Goal: Transaction & Acquisition: Purchase product/service

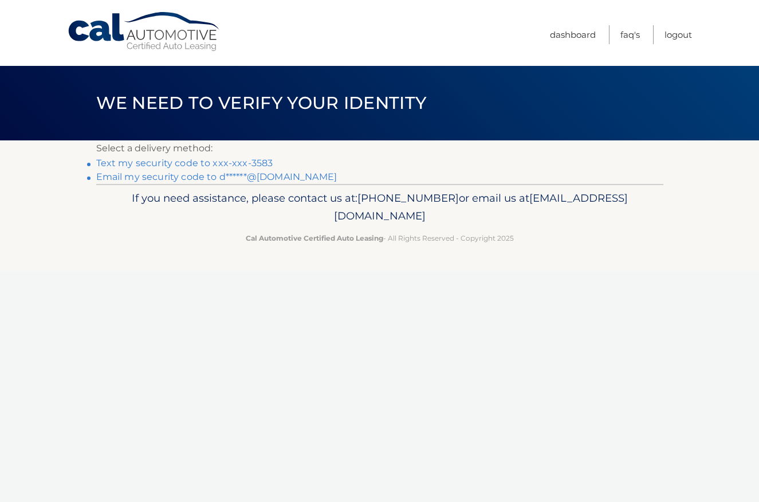
click at [236, 161] on link "Text my security code to xxx-xxx-3583" at bounding box center [184, 162] width 177 height 11
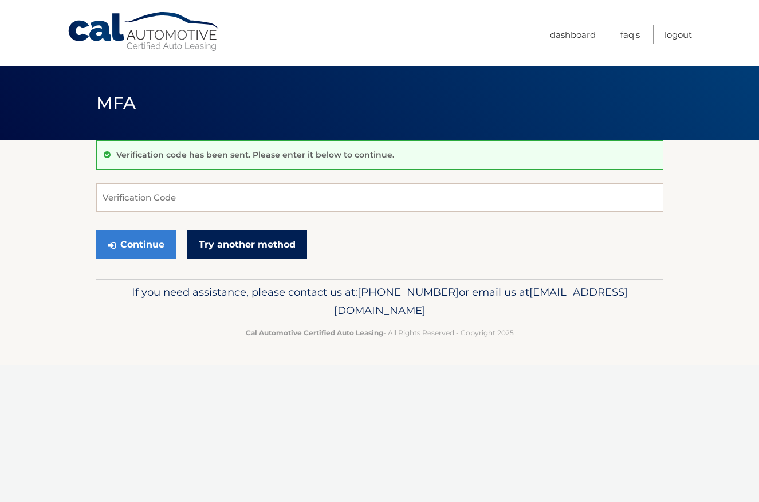
click at [192, 231] on link "Try another method" at bounding box center [247, 244] width 120 height 29
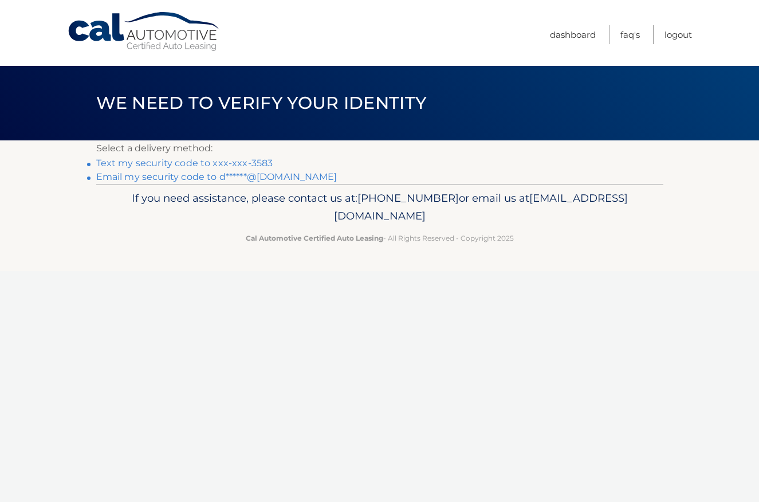
click at [234, 164] on link "Text my security code to xxx-xxx-3583" at bounding box center [184, 162] width 177 height 11
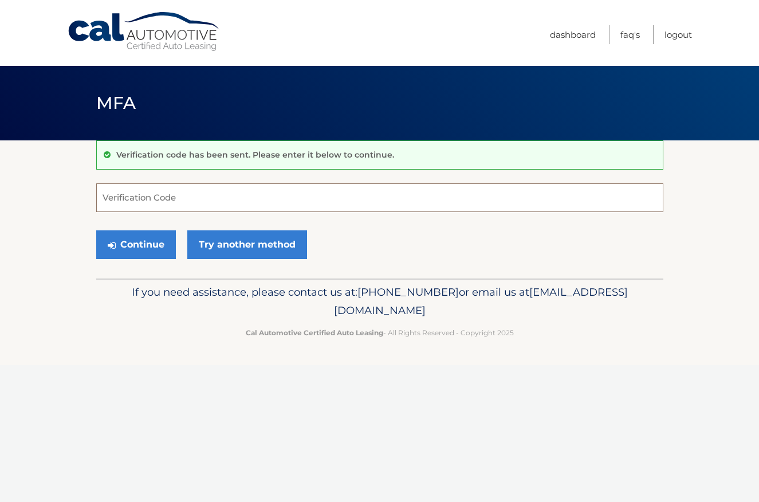
click at [176, 196] on input "Verification Code" at bounding box center [379, 197] width 567 height 29
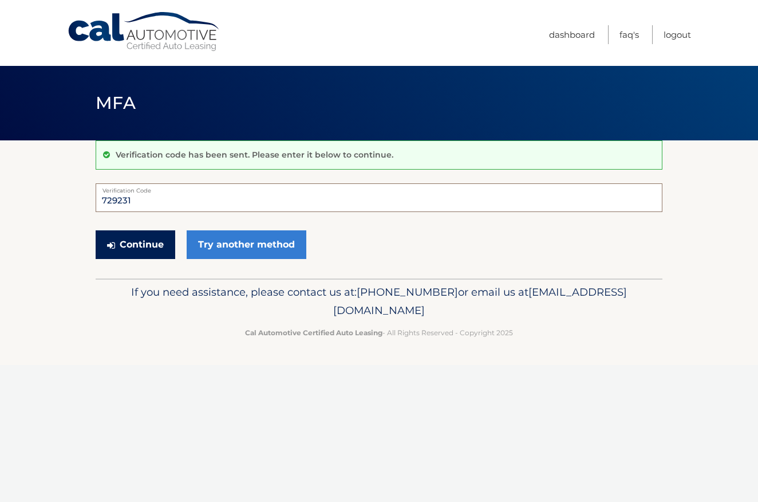
type input "729231"
click at [145, 248] on button "Continue" at bounding box center [136, 244] width 80 height 29
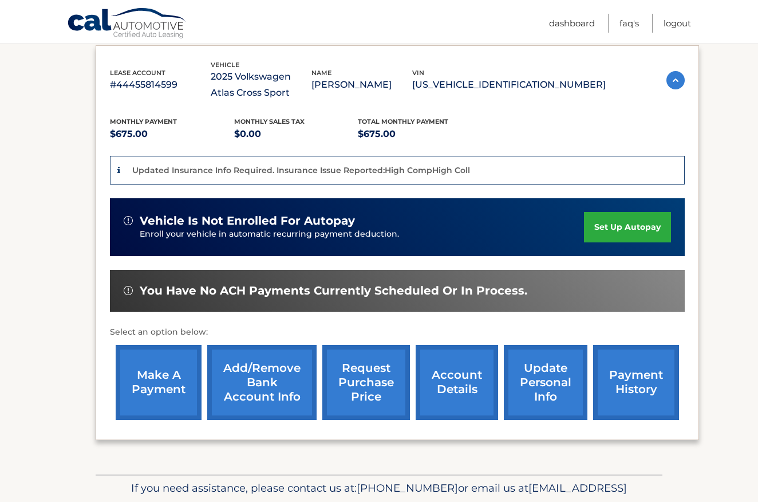
scroll to position [191, 0]
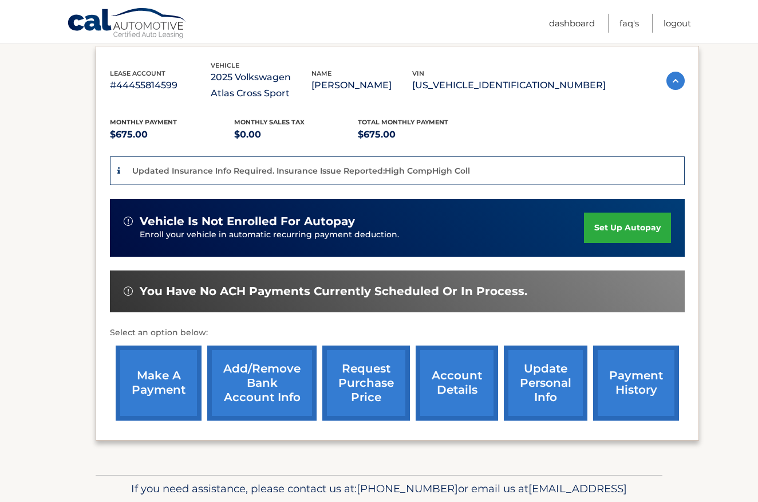
click at [168, 377] on link "make a payment" at bounding box center [159, 382] width 86 height 75
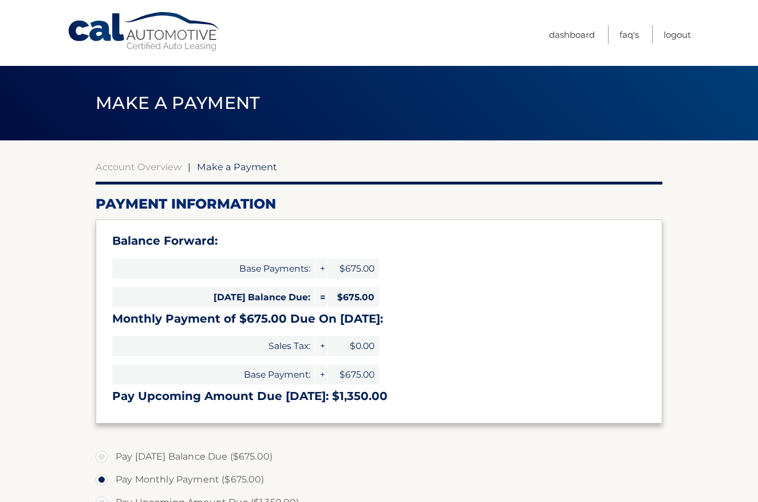
select select "YWFlNGIxYzYtZDhmMC00Zjc0LTllNzktZjg2YTkxNTk0MmI1"
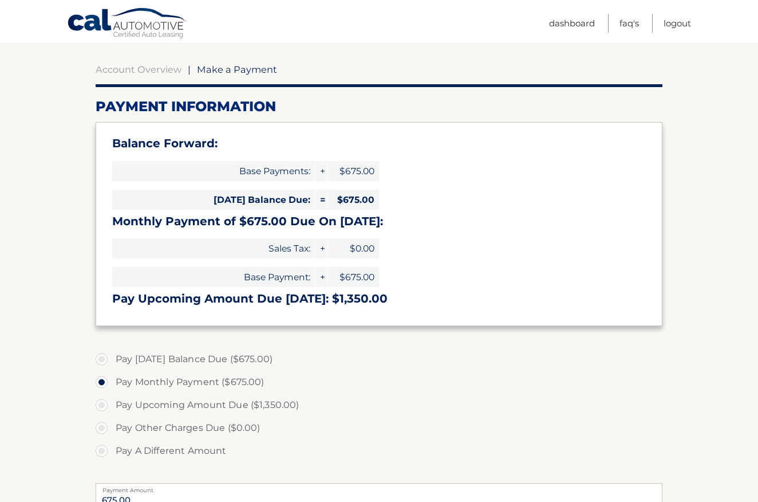
scroll to position [98, 0]
click at [107, 360] on label "Pay Today's Balance Due ($675.00)" at bounding box center [379, 358] width 567 height 23
click at [107, 360] on input "Pay Today's Balance Due ($675.00)" at bounding box center [105, 356] width 11 height 18
radio input "true"
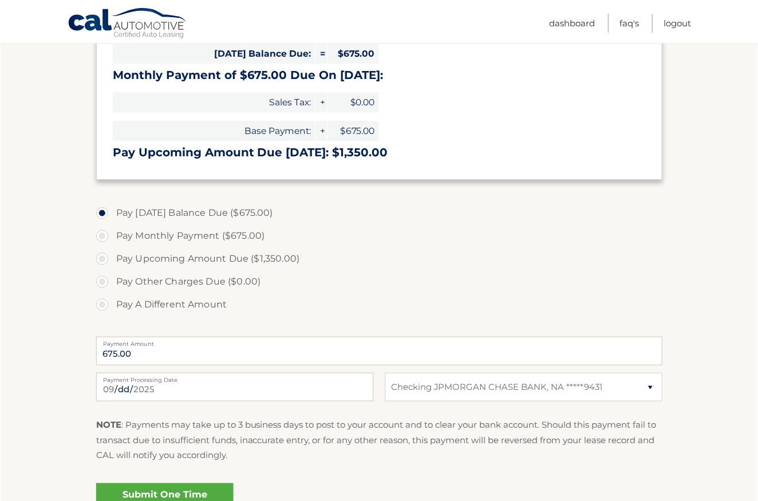
scroll to position [260, 0]
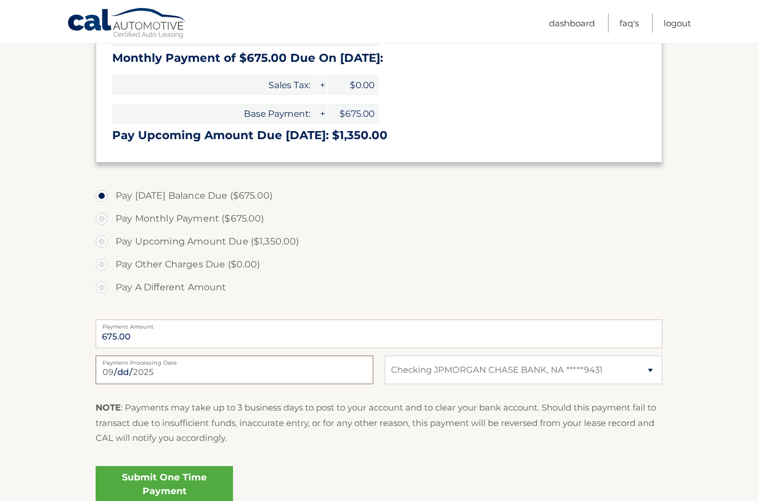
click at [152, 368] on input "2025-09-29" at bounding box center [235, 370] width 278 height 29
type input "2025-09-30"
click at [399, 287] on label "Pay A Different Amount" at bounding box center [379, 287] width 567 height 23
click at [112, 287] on input "Pay A Different Amount" at bounding box center [105, 285] width 11 height 18
radio input "true"
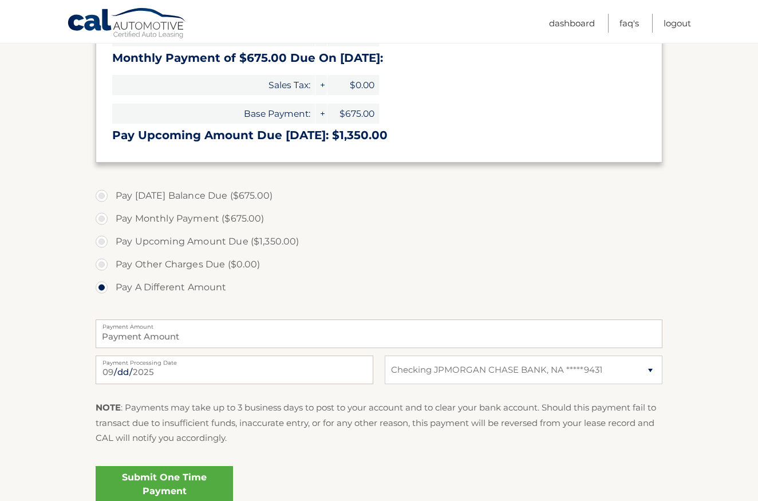
click at [101, 198] on label "Pay Today's Balance Due ($675.00)" at bounding box center [379, 195] width 567 height 23
click at [101, 198] on input "Pay Today's Balance Due ($675.00)" at bounding box center [105, 193] width 11 height 18
radio input "true"
type input "675.00"
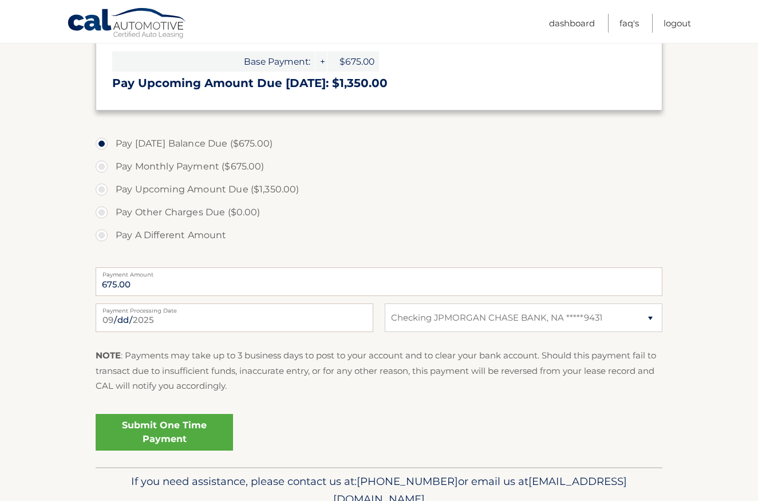
scroll to position [317, 0]
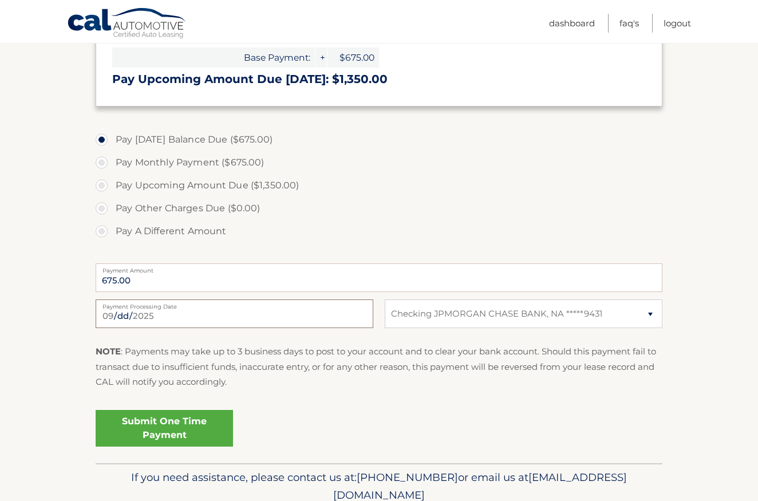
click at [136, 315] on input "2025-09-30" at bounding box center [235, 313] width 278 height 29
click at [406, 188] on label "Pay Upcoming Amount Due ($1,350.00)" at bounding box center [379, 185] width 567 height 23
click at [112, 188] on input "Pay Upcoming Amount Due ($1,350.00)" at bounding box center [105, 183] width 11 height 18
radio input "true"
type input "1350.00"
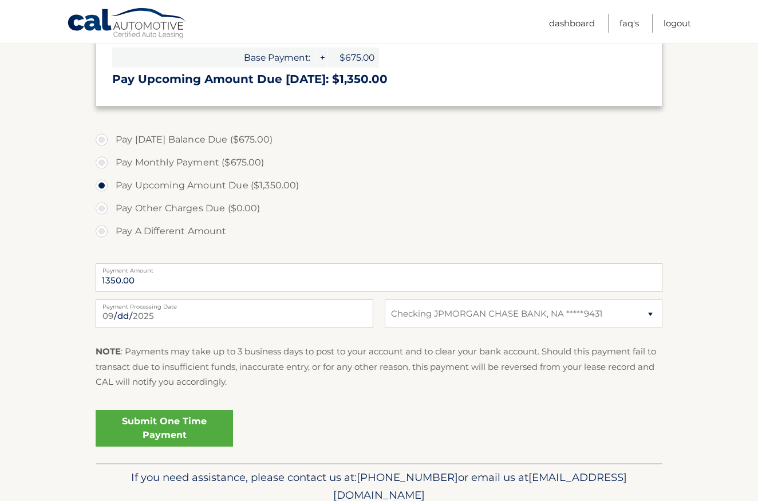
click at [103, 139] on label "Pay Today's Balance Due ($675.00)" at bounding box center [379, 139] width 567 height 23
click at [103, 139] on input "Pay Today's Balance Due ($675.00)" at bounding box center [105, 137] width 11 height 18
radio input "true"
type input "675.00"
click at [174, 425] on link "Submit One Time Payment" at bounding box center [164, 428] width 137 height 37
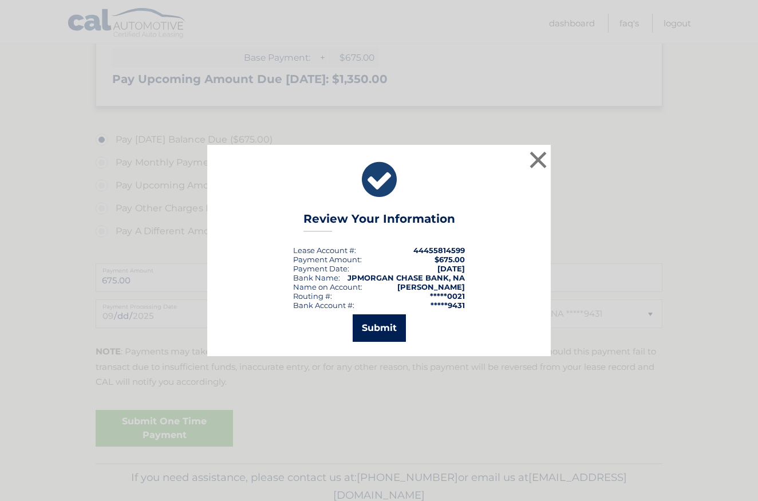
click at [377, 328] on button "Submit" at bounding box center [379, 327] width 53 height 27
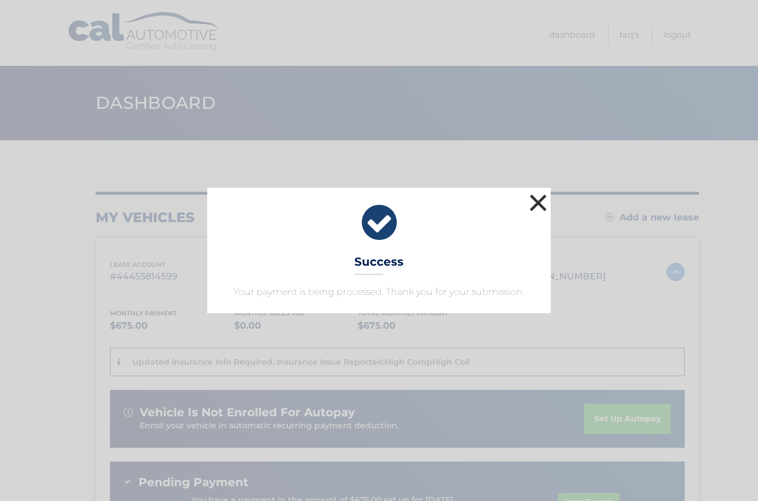
click at [535, 199] on button "×" at bounding box center [538, 202] width 23 height 23
